Goal: Find contact information: Find contact information

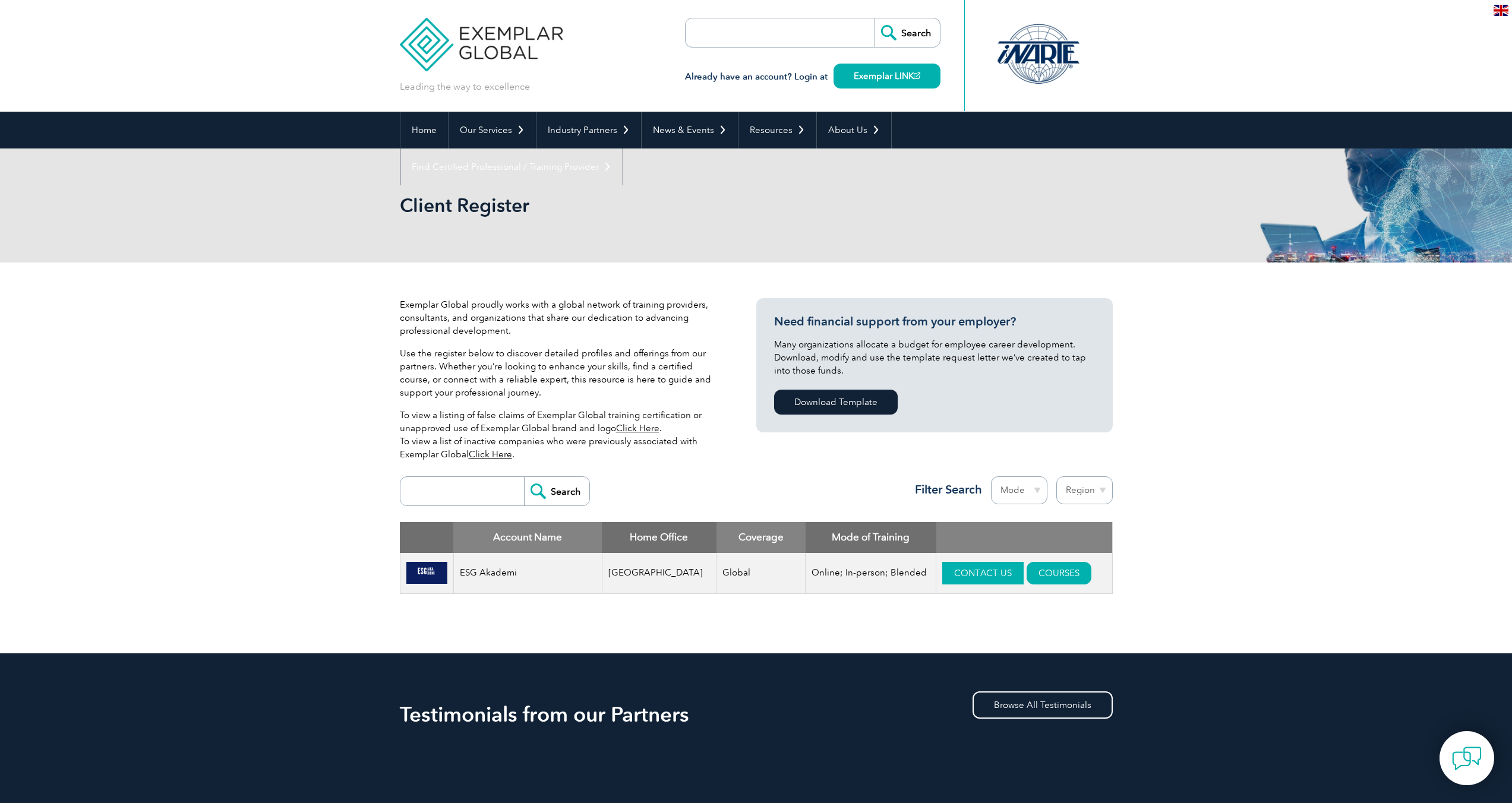
click at [969, 565] on link "CONTACT US" at bounding box center [983, 573] width 81 height 23
click at [1306, 615] on div "Exemplar Global proudly works with a global network of training providers, cons…" at bounding box center [756, 458] width 1512 height 391
drag, startPoint x: 699, startPoint y: 575, endPoint x: 743, endPoint y: 575, distance: 44.0
click at [743, 575] on td "Global" at bounding box center [761, 573] width 89 height 41
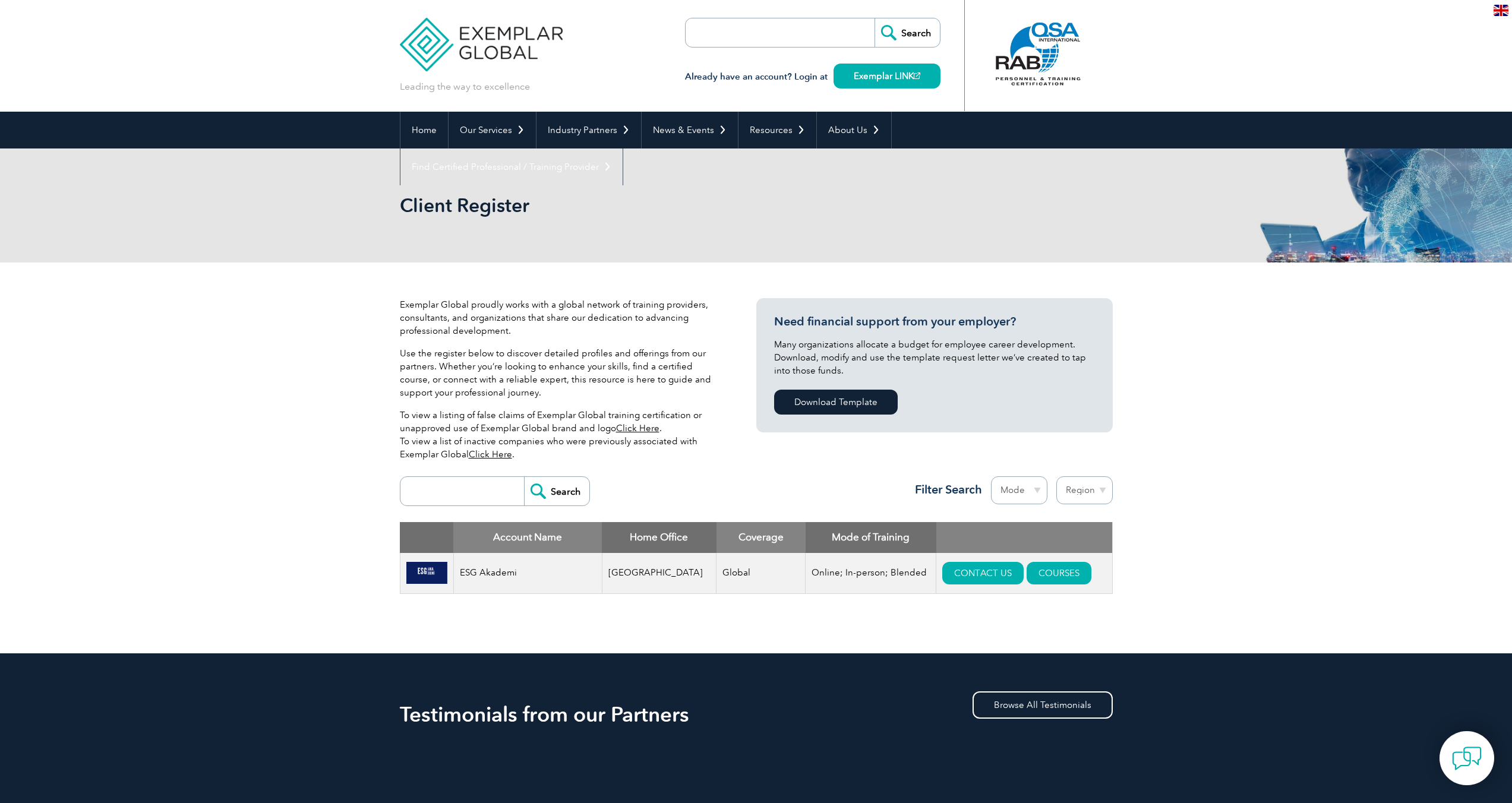
click at [428, 574] on img at bounding box center [426, 573] width 41 height 23
click at [1245, 567] on div "Exemplar Global proudly works with a global network of training providers, cons…" at bounding box center [756, 458] width 1512 height 391
click at [1104, 486] on select "Region [GEOGRAPHIC_DATA] [GEOGRAPHIC_DATA] [GEOGRAPHIC_DATA] [GEOGRAPHIC_DATA] …" at bounding box center [1084, 490] width 56 height 28
click at [1048, 578] on link "COURSES" at bounding box center [1059, 573] width 65 height 23
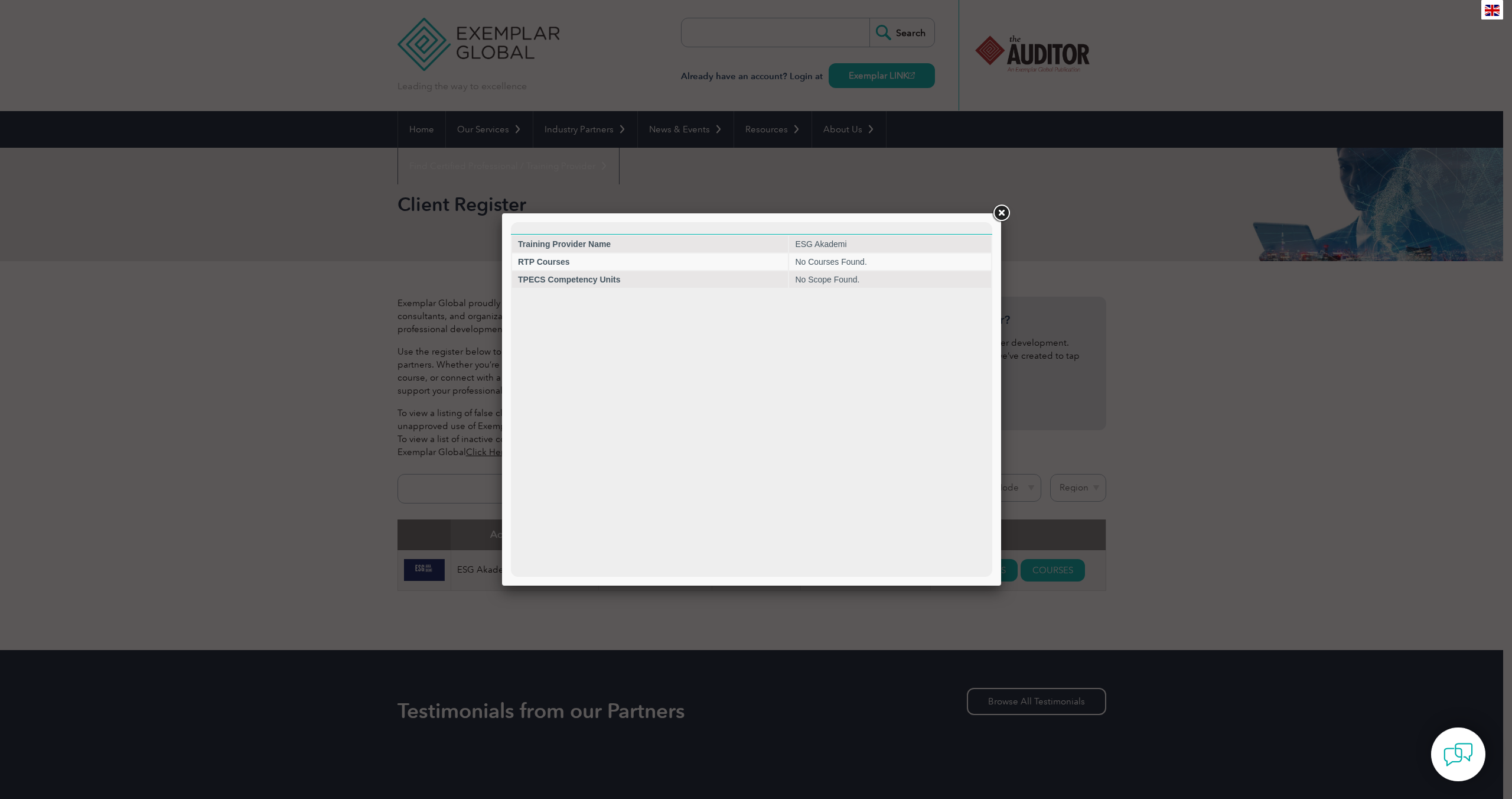
click at [1000, 218] on link at bounding box center [1001, 213] width 21 height 21
